Goal: Transaction & Acquisition: Subscribe to service/newsletter

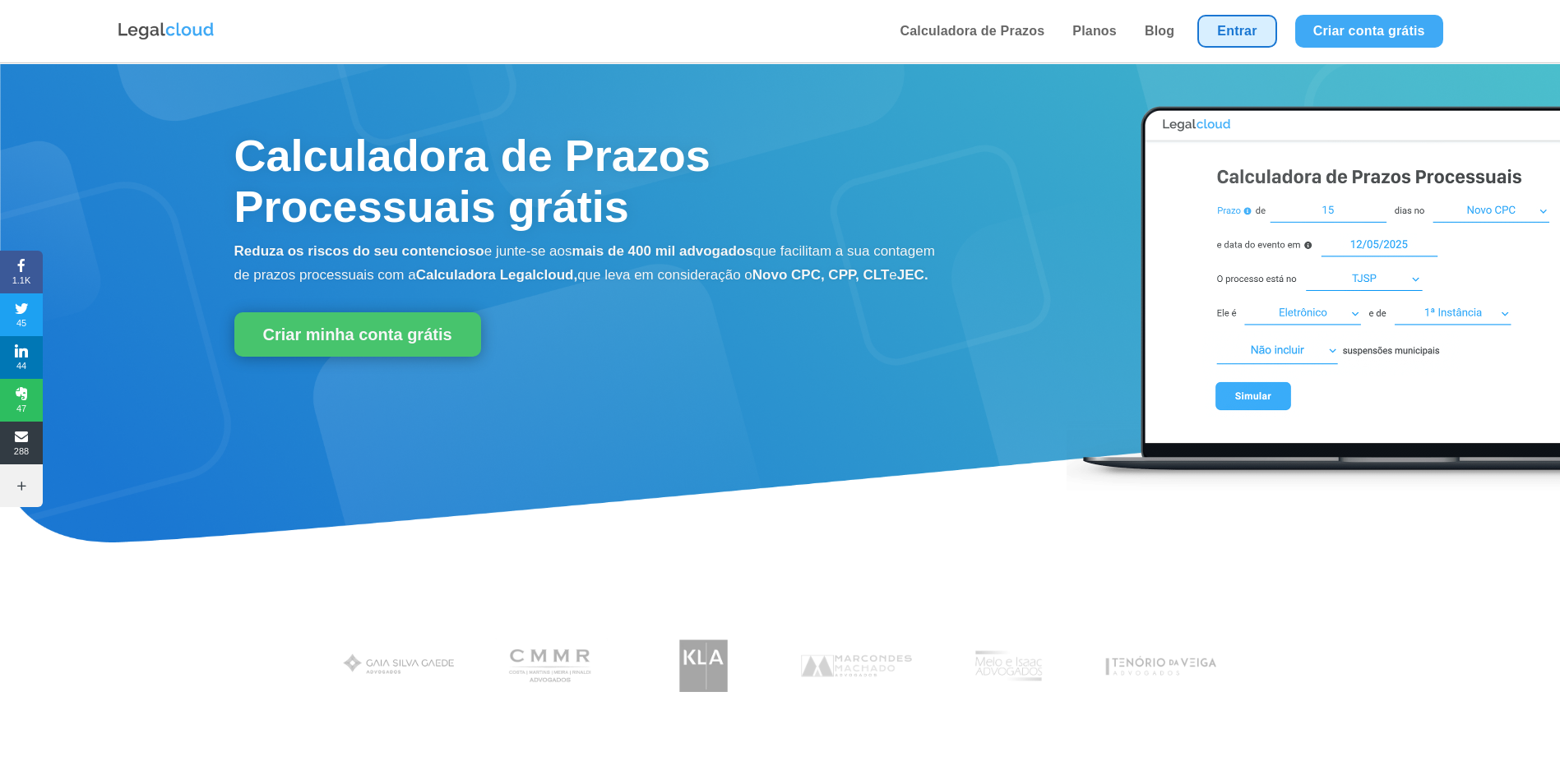
click at [1252, 42] on link "Entrar" at bounding box center [1237, 31] width 79 height 33
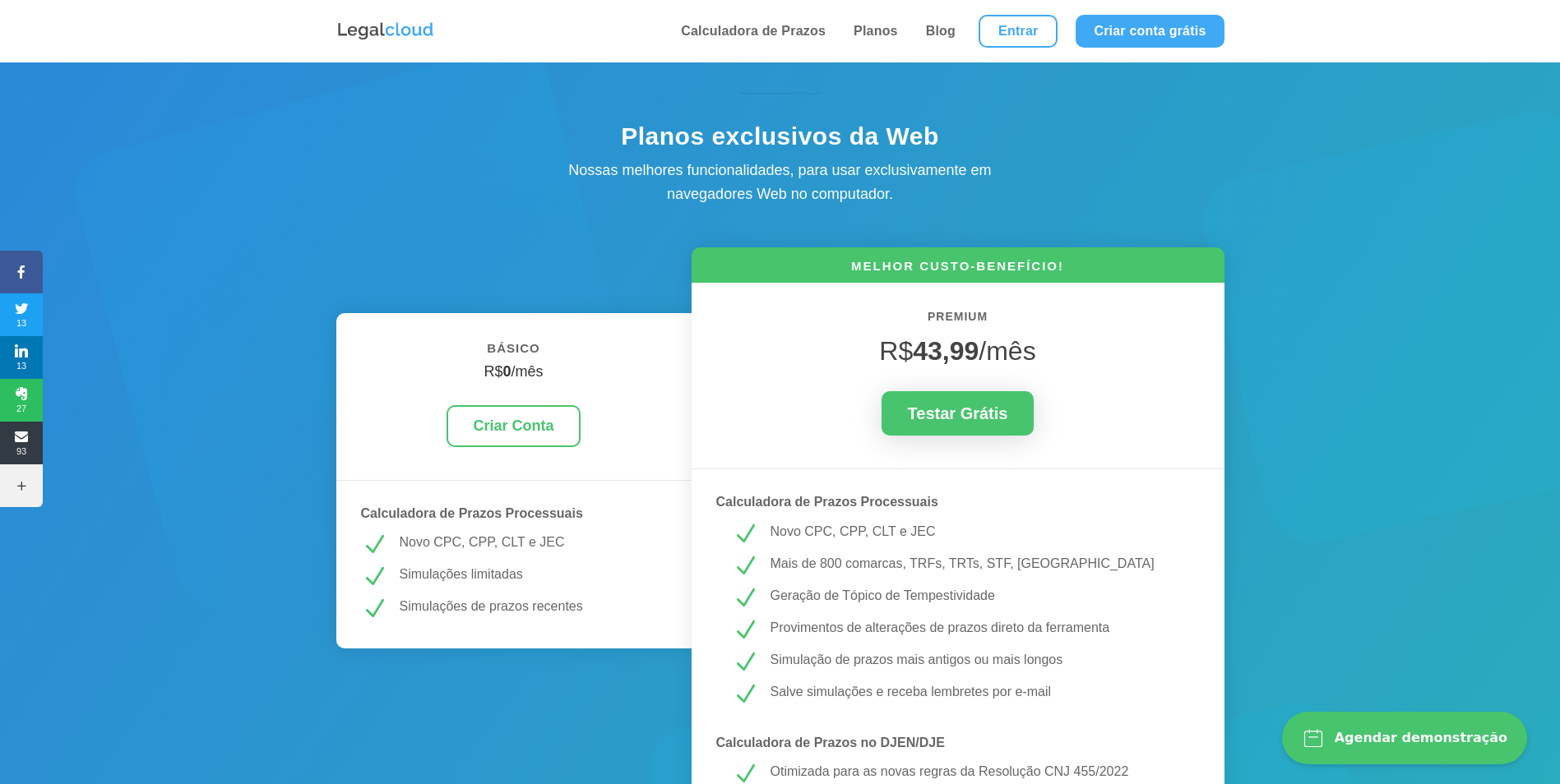
scroll to position [83, 0]
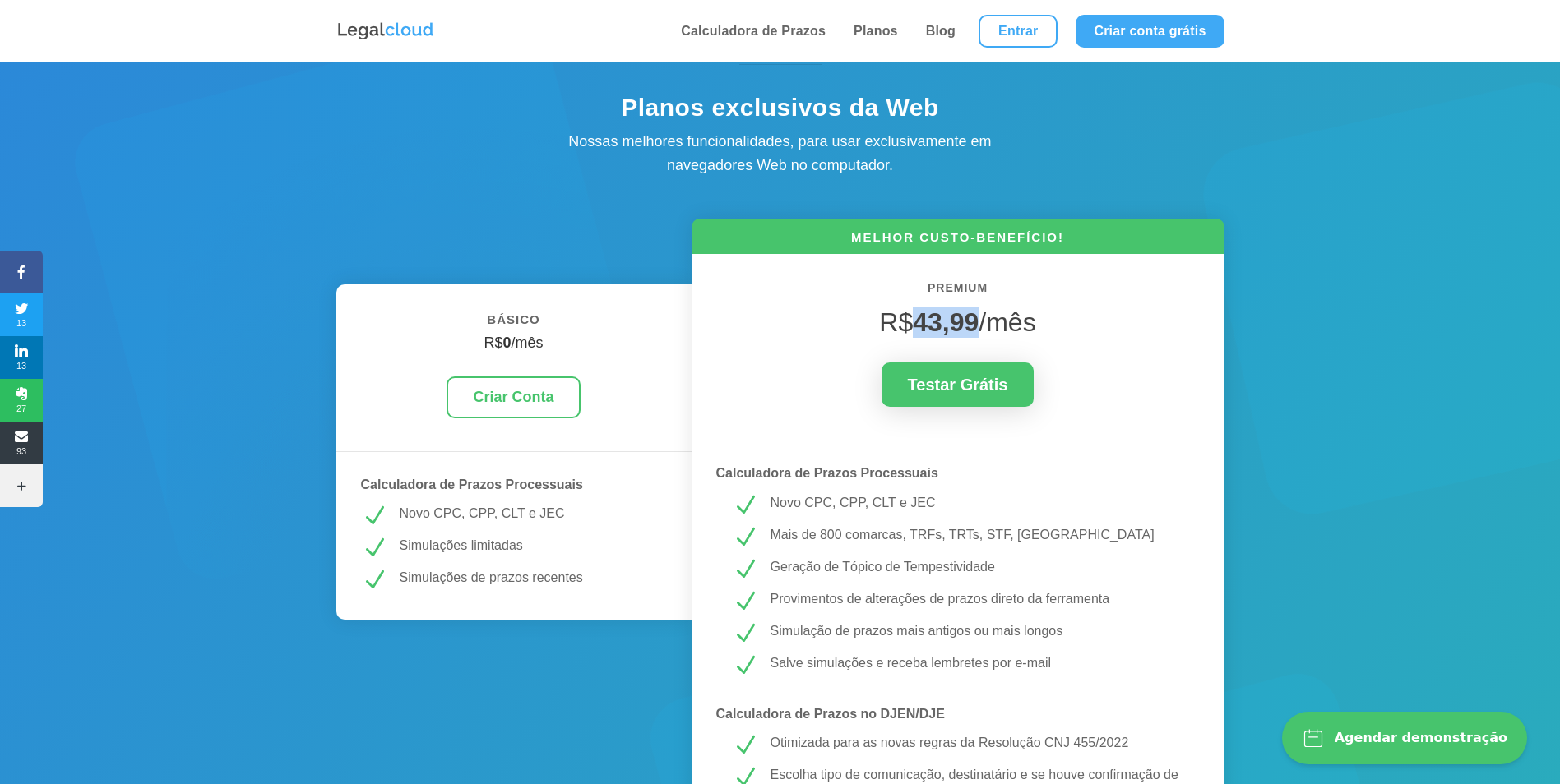
drag, startPoint x: 914, startPoint y: 310, endPoint x: 980, endPoint y: 311, distance: 66.0
click at [980, 311] on span "R$ 43,99 /mês" at bounding box center [957, 322] width 157 height 30
copy strong "43,99"
